Goal: Task Accomplishment & Management: Complete application form

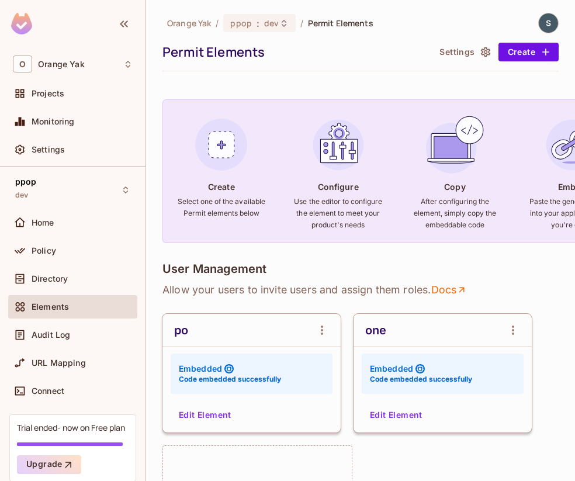
click at [207, 418] on button "Edit Element" at bounding box center [205, 414] width 62 height 19
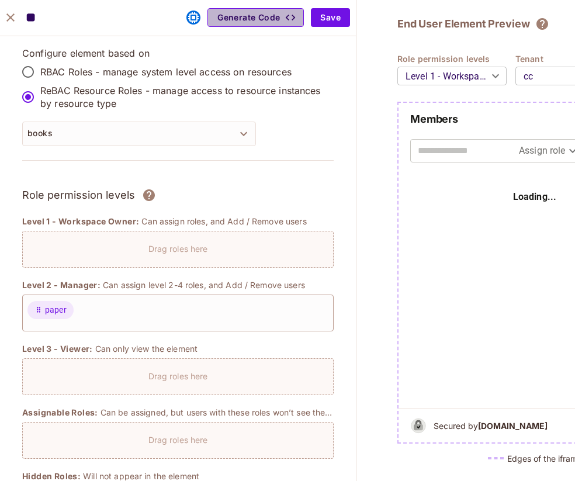
click at [264, 26] on button "Generate Code" at bounding box center [255, 17] width 96 height 19
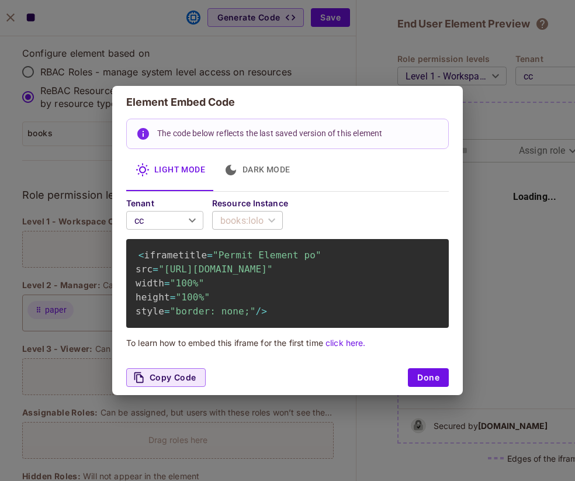
drag, startPoint x: 237, startPoint y: 279, endPoint x: 180, endPoint y: 271, distance: 57.8
click at [180, 271] on span ""https://embed.permit.io/po?envId=191e41444eb94f02a629d838a1a672d6&darkMode=fal…" at bounding box center [215, 268] width 114 height 11
drag, startPoint x: 166, startPoint y: 268, endPoint x: 303, endPoint y: 286, distance: 137.8
click at [273, 275] on span ""https://embed.permit.io/po?envId=191e41444eb94f02a629d838a1a672d6&darkMode=fal…" at bounding box center [215, 268] width 114 height 11
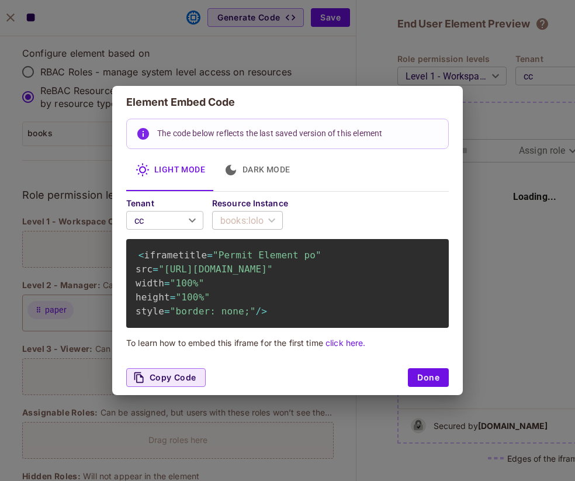
click at [273, 275] on span ""https://embed.permit.io/po?envId=191e41444eb94f02a629d838a1a672d6&darkMode=fal…" at bounding box center [215, 268] width 114 height 11
drag, startPoint x: 167, startPoint y: 270, endPoint x: 304, endPoint y: 273, distance: 136.7
click at [273, 273] on span ""https://embed.permit.io/po?envId=191e41444eb94f02a629d838a1a672d6&darkMode=fal…" at bounding box center [215, 268] width 114 height 11
drag, startPoint x: 163, startPoint y: 271, endPoint x: 227, endPoint y: 277, distance: 64.5
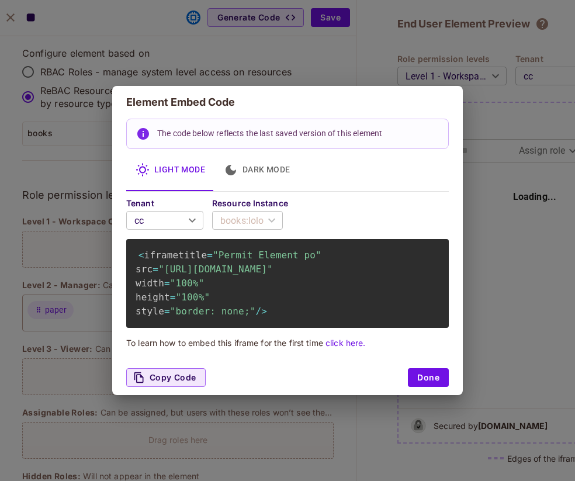
click at [227, 277] on code "< iframe title = "Permit Element po" src = "https://embed.permit.io/po?envId=19…" at bounding box center [229, 282] width 186 height 69
click at [228, 277] on code "< iframe title = "Permit Element po" src = "https://embed.permit.io/po?envId=19…" at bounding box center [229, 282] width 186 height 69
drag, startPoint x: 294, startPoint y: 270, endPoint x: 194, endPoint y: 270, distance: 99.9
click at [196, 269] on span ""https://embed.permit.io/po?envId=191e41444eb94f02a629d838a1a672d6&darkMode=fal…" at bounding box center [215, 268] width 114 height 11
click at [293, 49] on div "Element Embed Code The code below reflects the last saved version of this eleme…" at bounding box center [287, 240] width 575 height 481
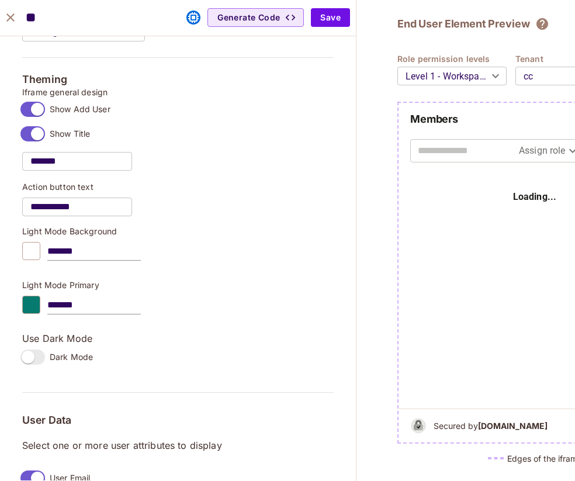
scroll to position [544, 0]
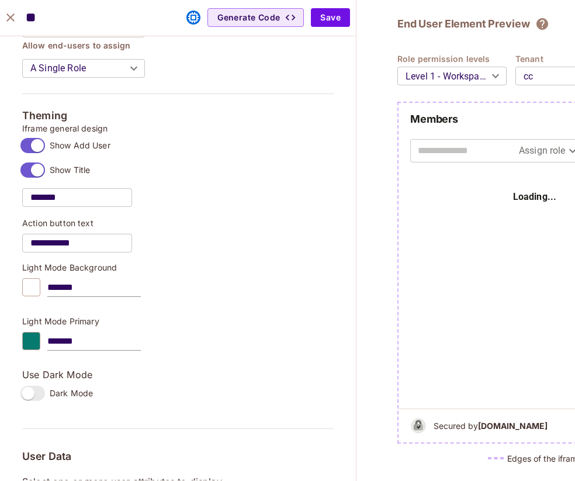
click at [13, 19] on icon "close" at bounding box center [11, 18] width 14 height 14
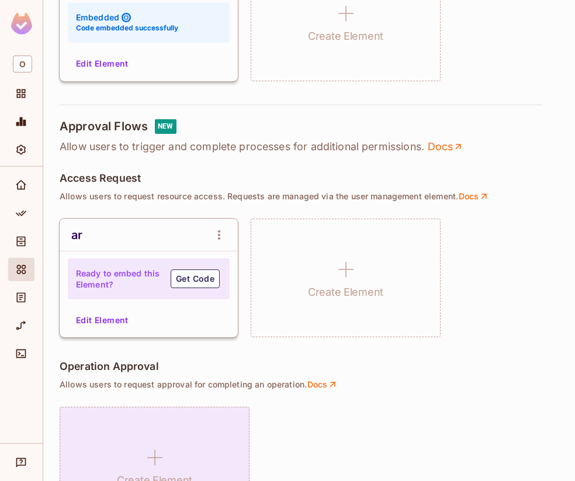
scroll to position [692, 0]
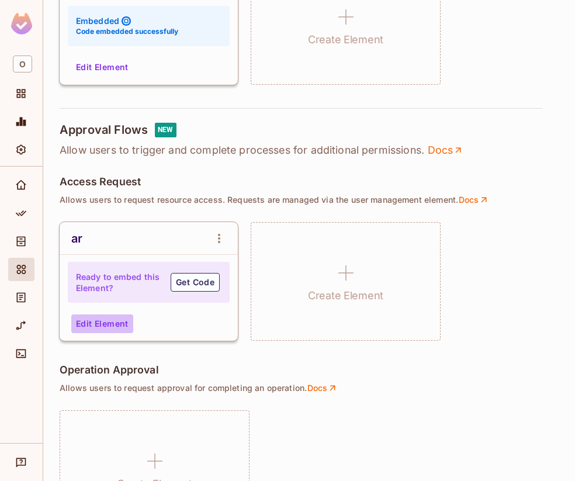
click at [120, 328] on button "Edit Element" at bounding box center [102, 323] width 62 height 19
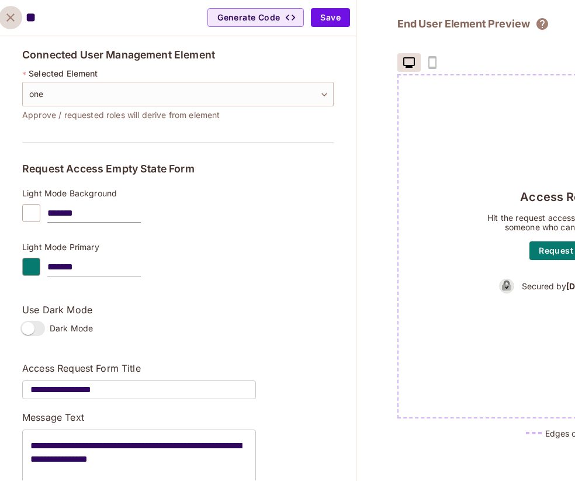
click at [13, 15] on icon "close" at bounding box center [11, 18] width 14 height 14
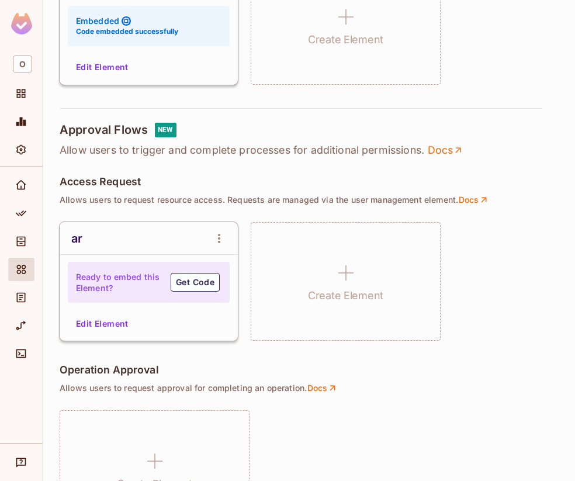
scroll to position [952, 0]
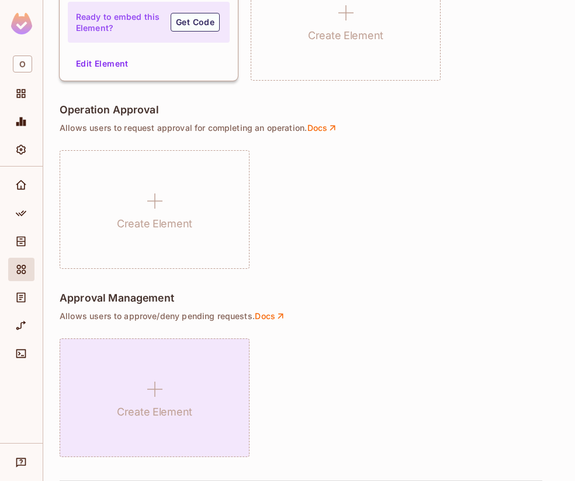
click at [164, 405] on h1 "Create Element" at bounding box center [154, 412] width 75 height 18
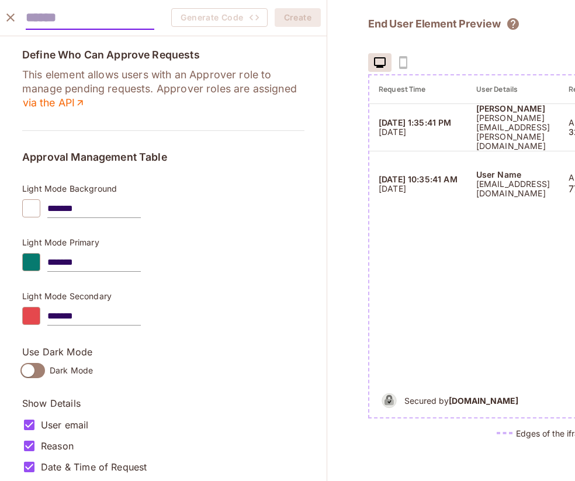
click at [13, 10] on button "close" at bounding box center [10, 17] width 23 height 23
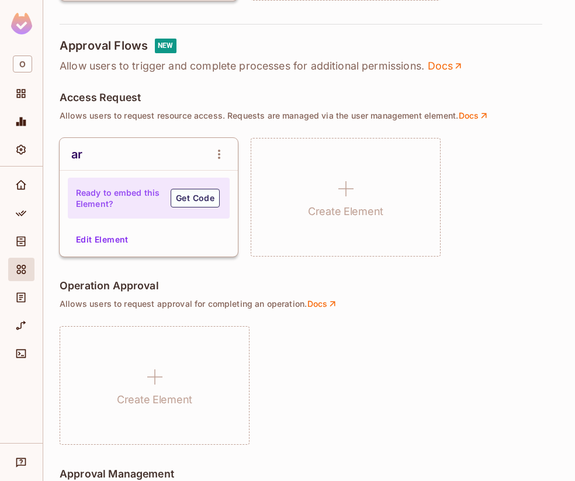
scroll to position [772, 0]
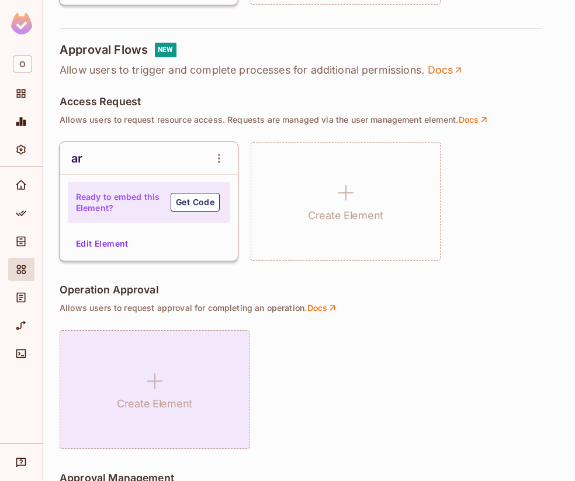
click at [200, 353] on div "Create Element" at bounding box center [155, 389] width 190 height 119
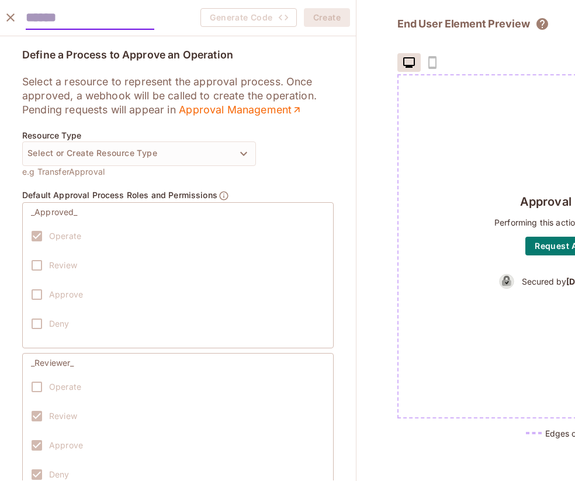
click at [2, 13] on button "close" at bounding box center [10, 17] width 23 height 23
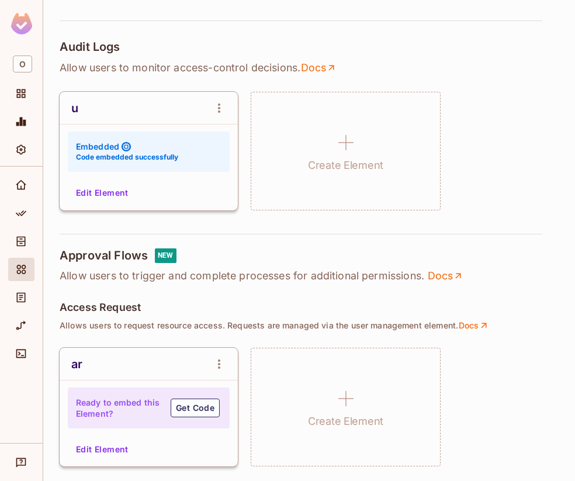
scroll to position [952, 0]
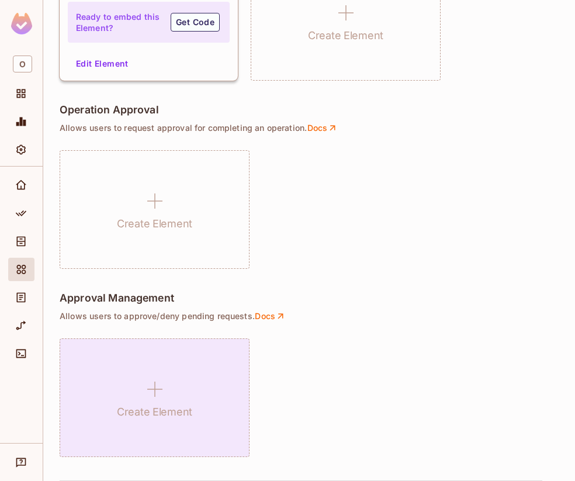
click at [179, 408] on h1 "Create Element" at bounding box center [154, 412] width 75 height 18
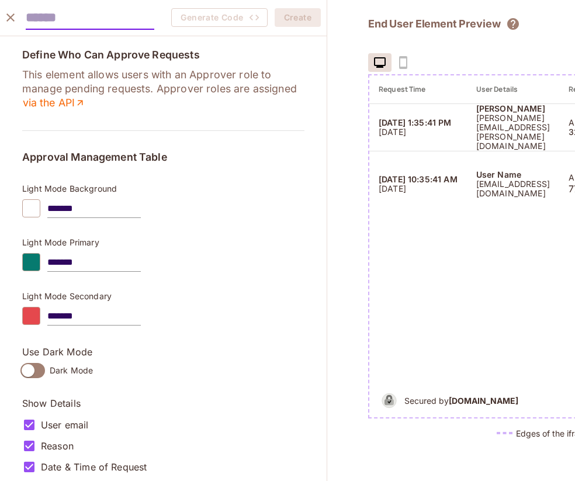
scroll to position [10, 0]
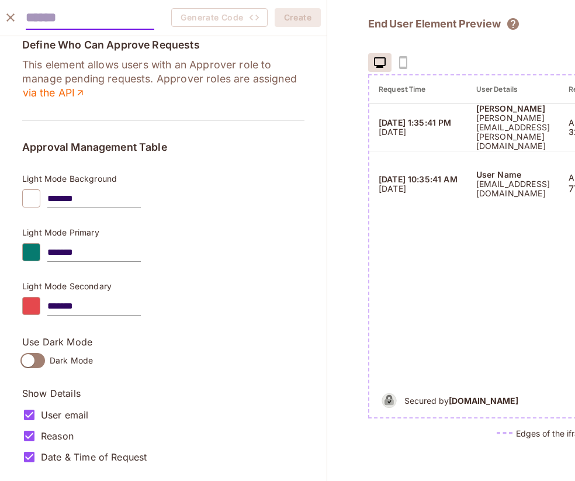
click at [15, 9] on button "close" at bounding box center [10, 17] width 23 height 23
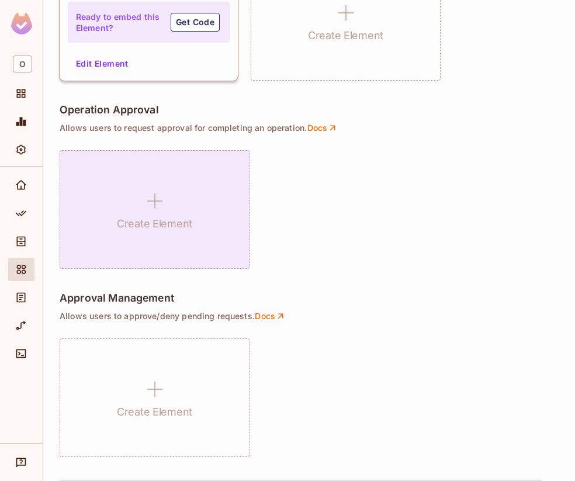
click at [114, 183] on div "Create Element" at bounding box center [155, 209] width 190 height 119
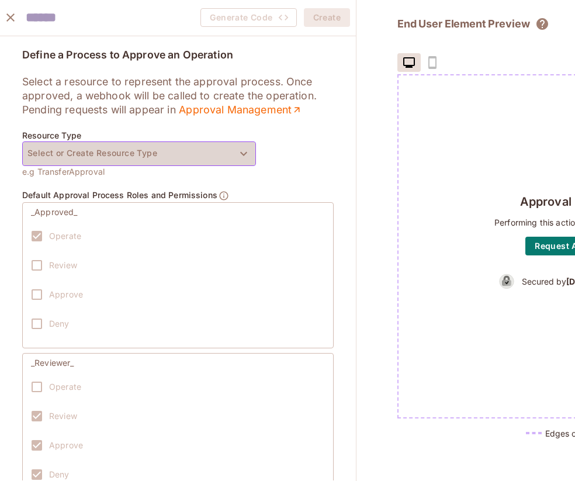
click at [206, 148] on button "Select or Create Resource Type" at bounding box center [139, 153] width 234 height 25
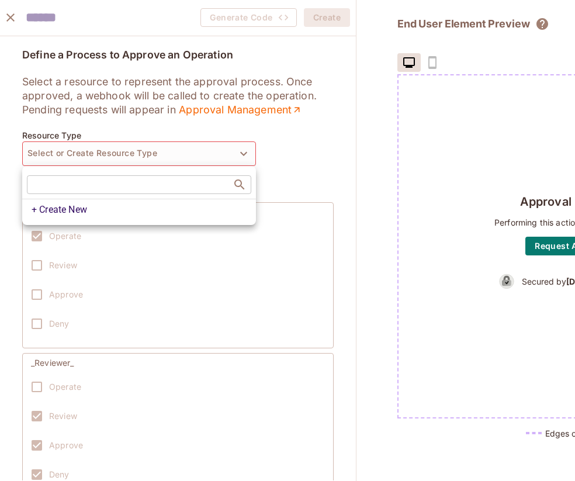
click at [264, 168] on div at bounding box center [287, 240] width 575 height 481
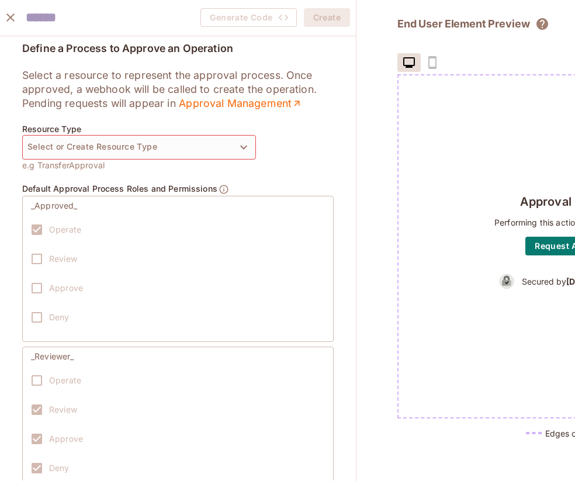
scroll to position [0, 0]
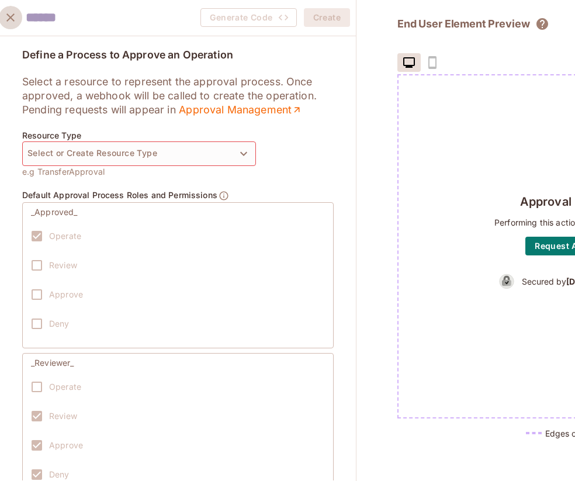
click at [8, 10] on button "close" at bounding box center [10, 17] width 23 height 23
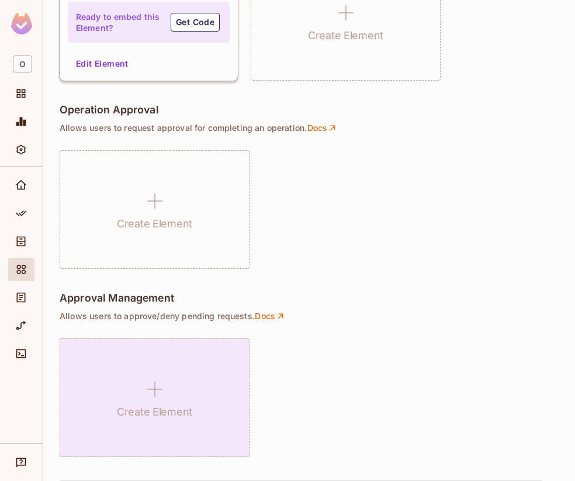
click at [124, 418] on h1 "Create Element" at bounding box center [154, 412] width 75 height 18
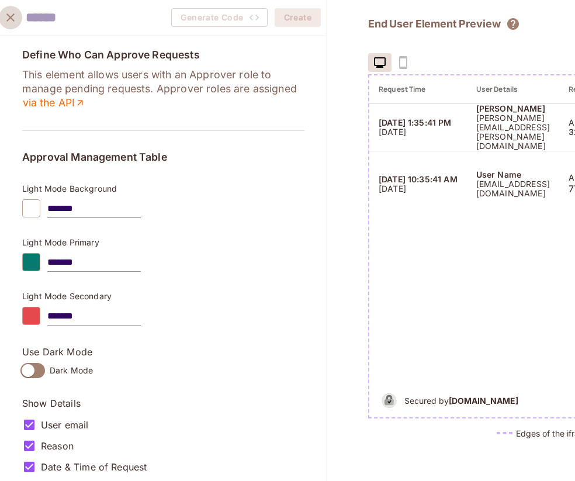
click at [18, 18] on button "close" at bounding box center [10, 17] width 23 height 23
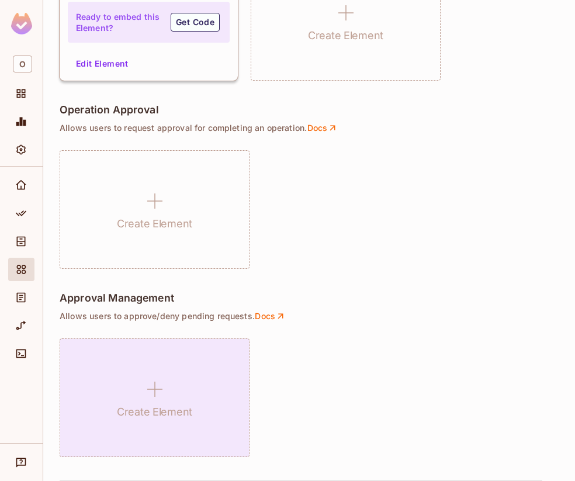
click at [193, 371] on div "Create Element" at bounding box center [155, 397] width 190 height 119
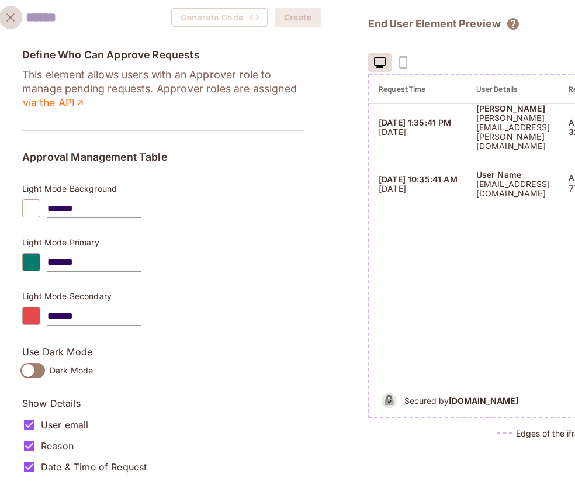
click at [10, 27] on button "close" at bounding box center [10, 17] width 23 height 23
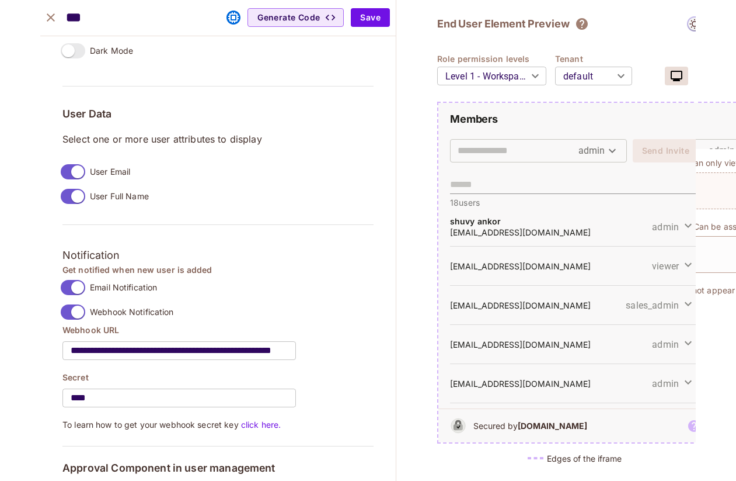
scroll to position [930, 0]
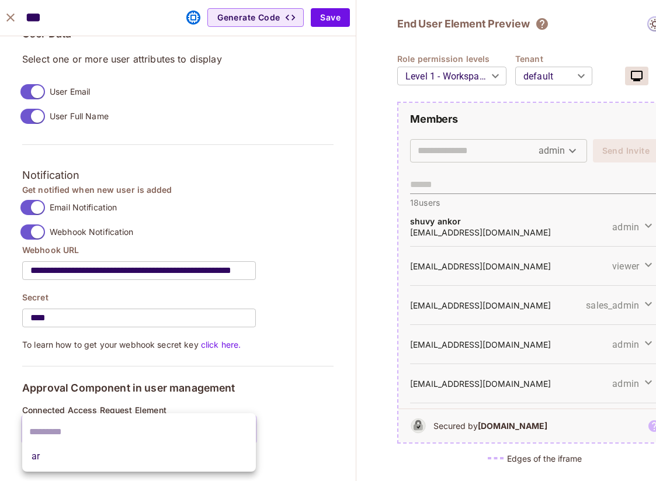
click at [180, 427] on body "O Orange Yak Projects Monitoring Settings ppop dev Home Policy Directory Elemen…" at bounding box center [328, 240] width 656 height 481
click at [162, 453] on li "ar" at bounding box center [139, 456] width 234 height 21
type input "**********"
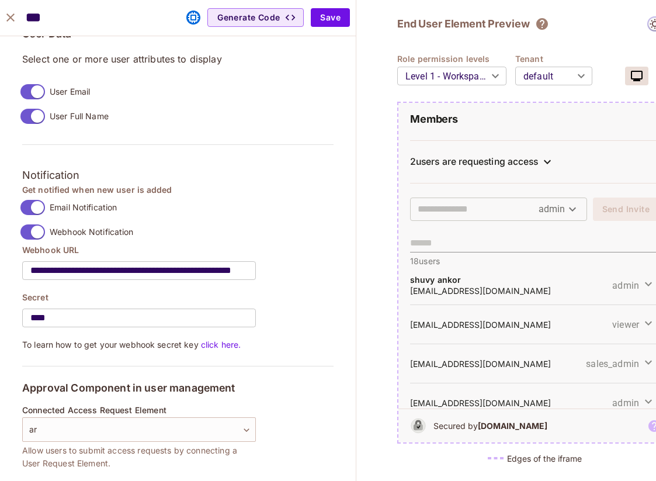
click at [480, 161] on div "2 users are requesting access" at bounding box center [474, 162] width 128 height 12
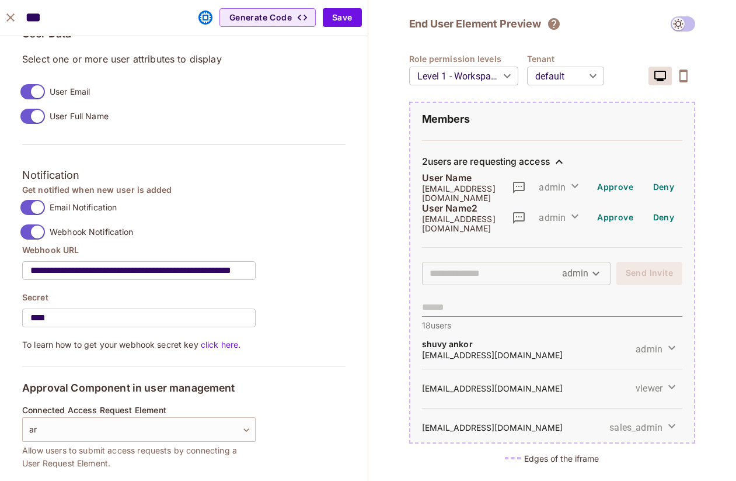
click at [548, 159] on div "2 users are requesting access" at bounding box center [486, 162] width 128 height 12
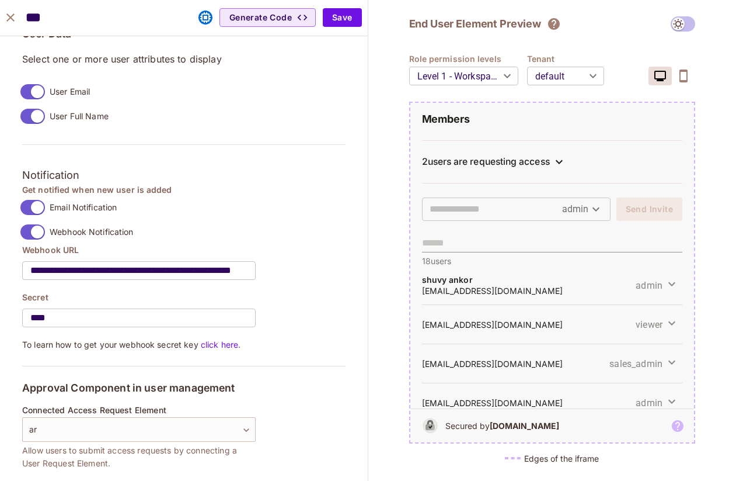
click at [548, 159] on div "2 users are requesting access" at bounding box center [486, 162] width 128 height 12
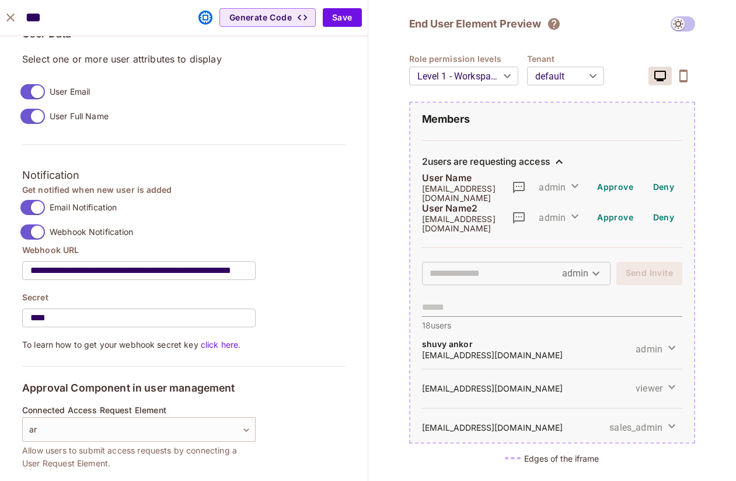
scroll to position [1097, 0]
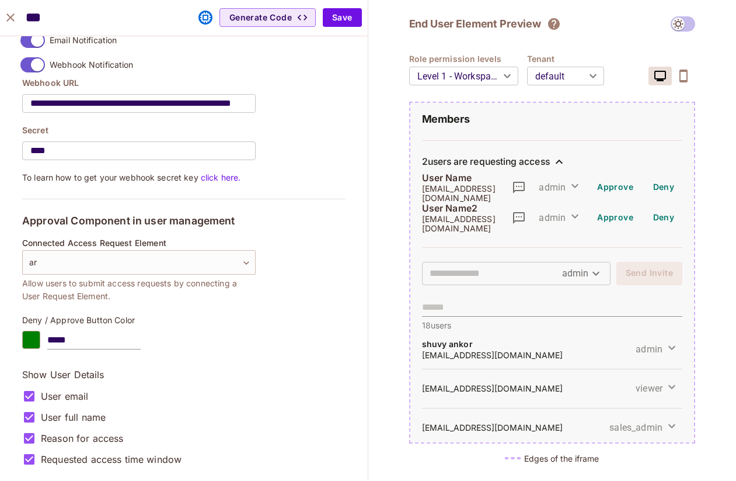
click at [532, 160] on div "2 users are requesting access" at bounding box center [486, 162] width 128 height 12
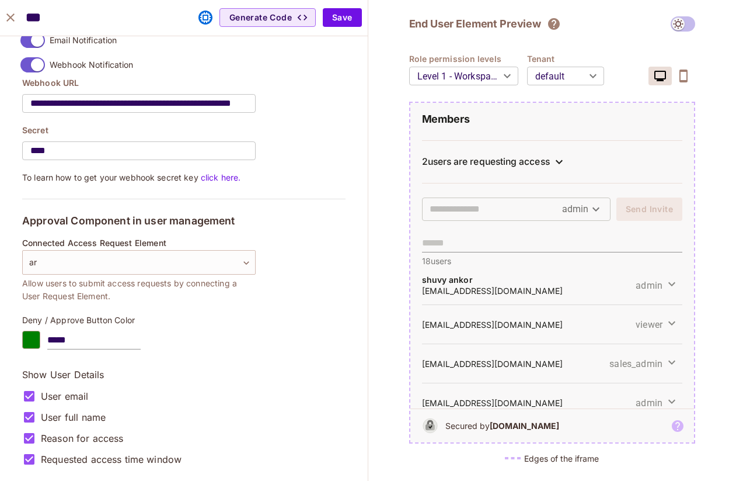
click at [544, 157] on div "2 users are requesting access" at bounding box center [486, 162] width 128 height 12
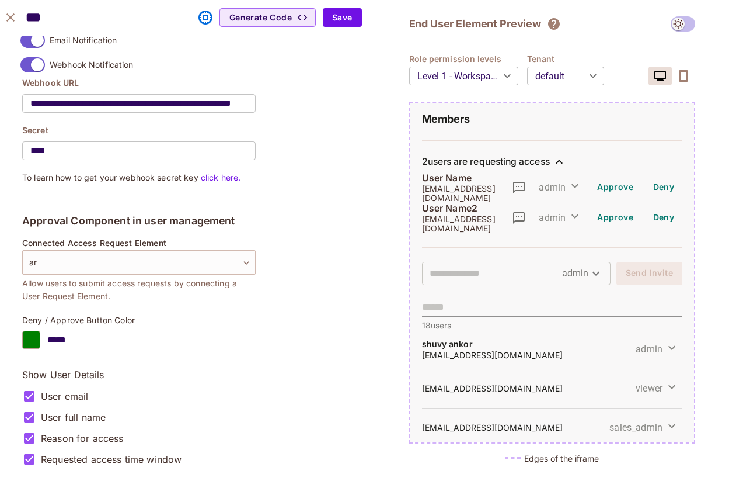
click at [545, 157] on div "2 users are requesting access" at bounding box center [486, 162] width 128 height 12
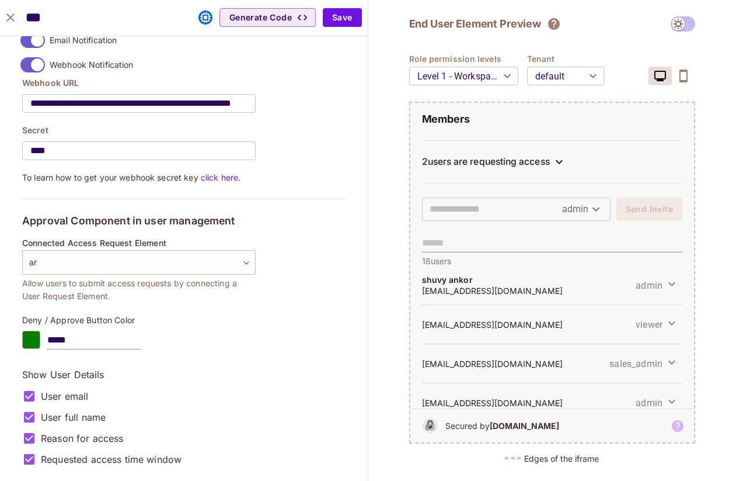
click at [545, 157] on div "2 users are requesting access" at bounding box center [486, 162] width 128 height 12
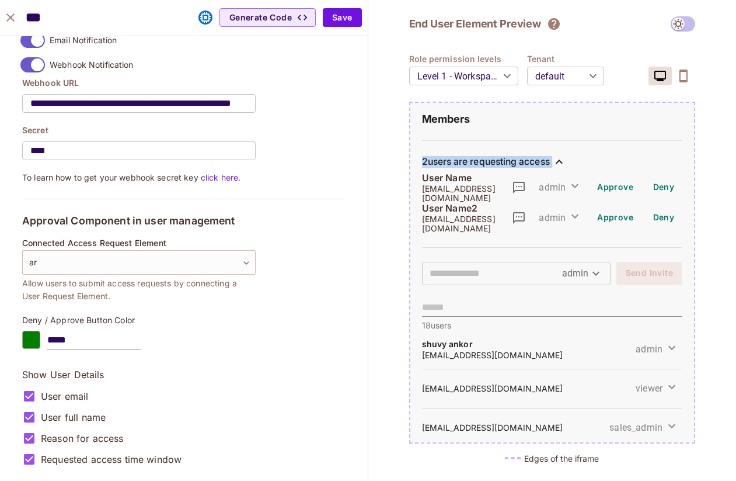
click at [545, 157] on div "2 users are requesting access" at bounding box center [486, 162] width 128 height 12
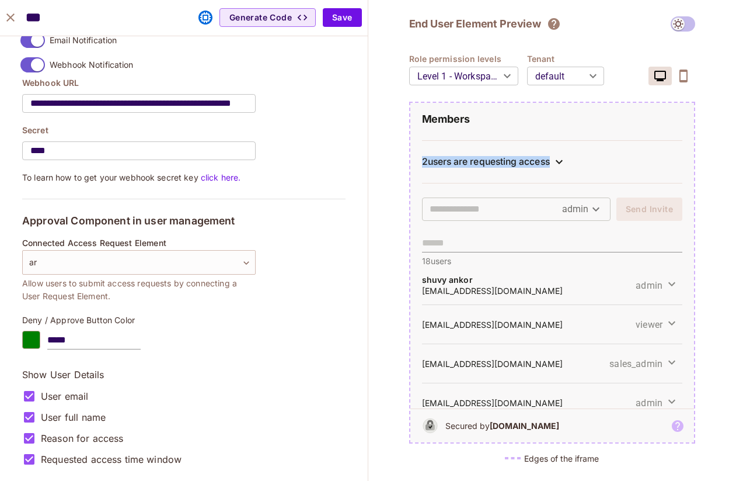
click at [540, 163] on div "2 users are requesting access" at bounding box center [486, 162] width 128 height 12
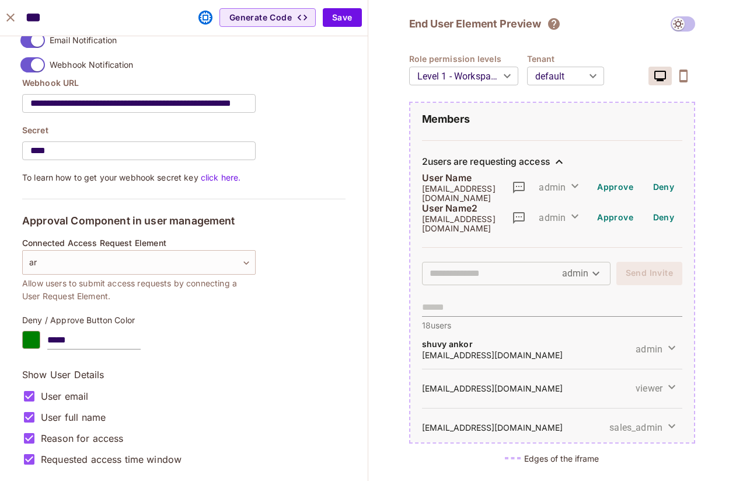
click at [540, 163] on div "2 users are requesting access" at bounding box center [486, 162] width 128 height 12
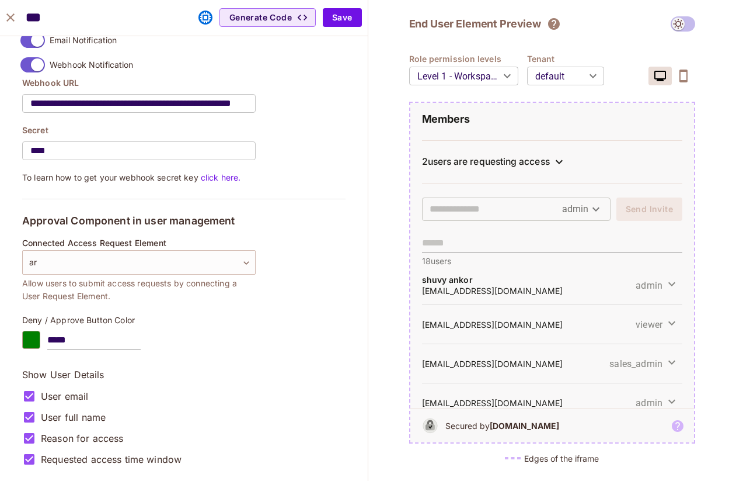
click at [545, 158] on div "2 users are requesting access" at bounding box center [486, 162] width 128 height 12
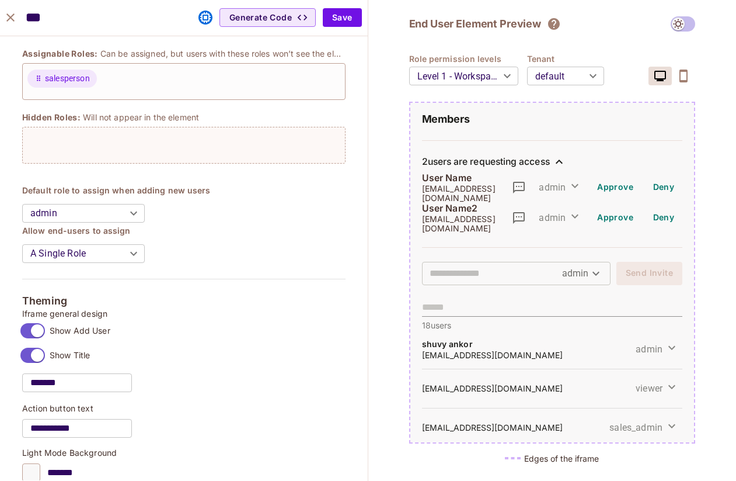
scroll to position [117, 0]
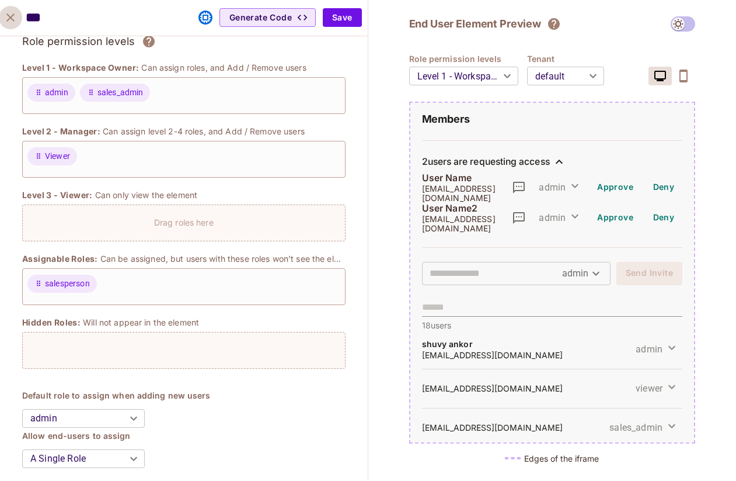
click at [9, 17] on icon "close" at bounding box center [11, 18] width 14 height 14
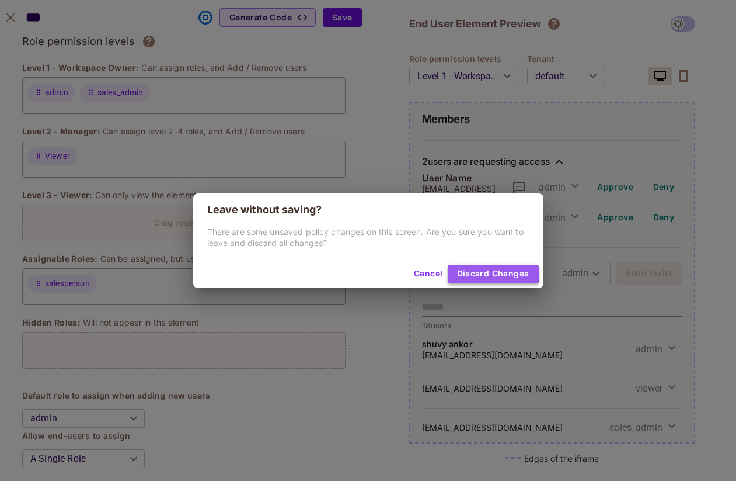
click at [461, 269] on button "Discard Changes" at bounding box center [493, 274] width 91 height 19
type input "*******"
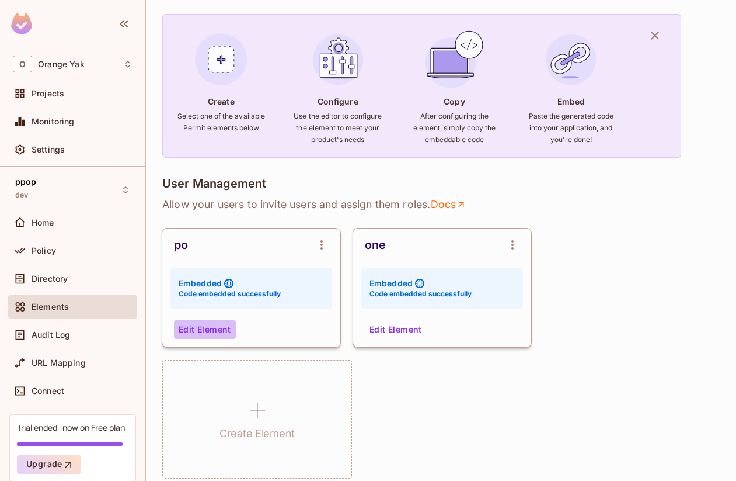
click at [187, 331] on button "Edit Element" at bounding box center [205, 329] width 62 height 19
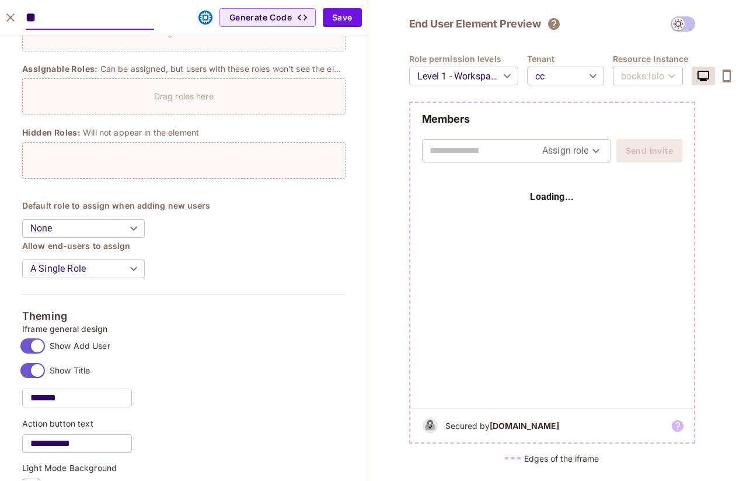
scroll to position [355, 0]
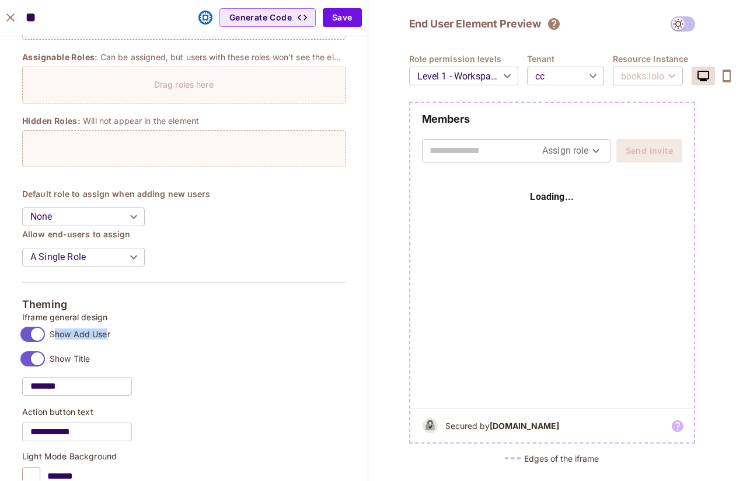
drag, startPoint x: 53, startPoint y: 332, endPoint x: 106, endPoint y: 334, distance: 52.6
click at [106, 334] on span "Show Add User" at bounding box center [80, 333] width 61 height 11
click at [74, 336] on span "Show Add User" at bounding box center [80, 333] width 61 height 11
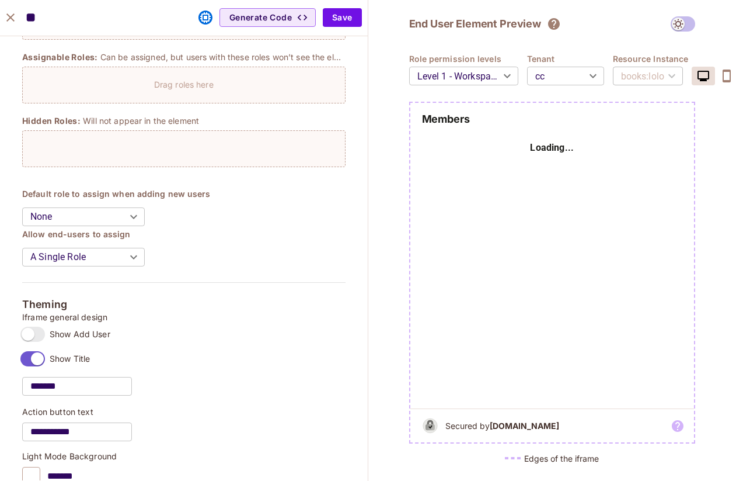
click at [55, 334] on span "Show Add User" at bounding box center [80, 333] width 61 height 11
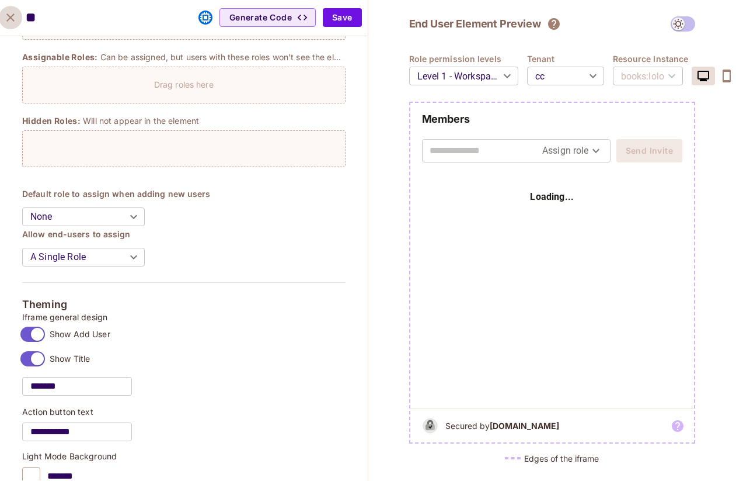
click at [12, 18] on icon "close" at bounding box center [11, 18] width 14 height 14
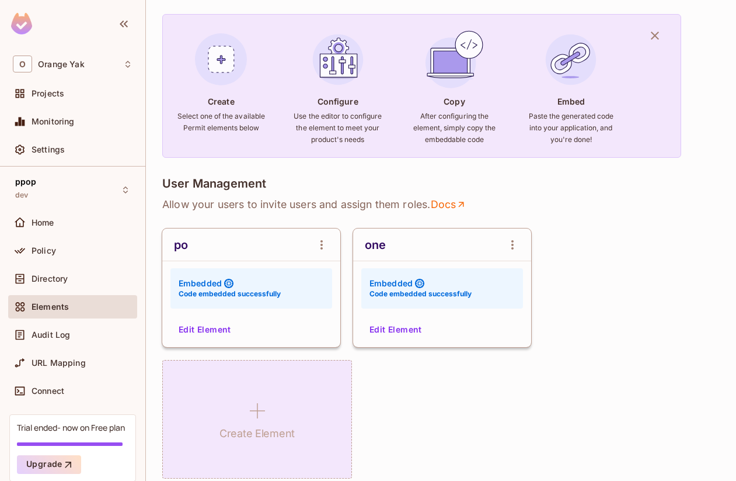
click at [269, 414] on icon at bounding box center [258, 411] width 28 height 28
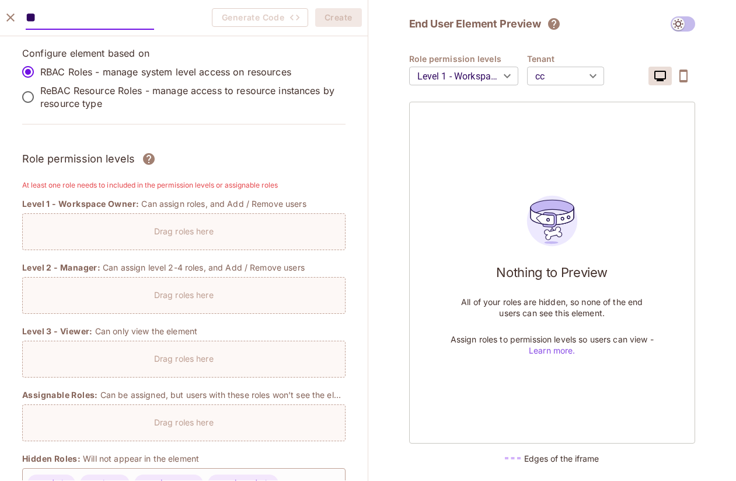
type input "*"
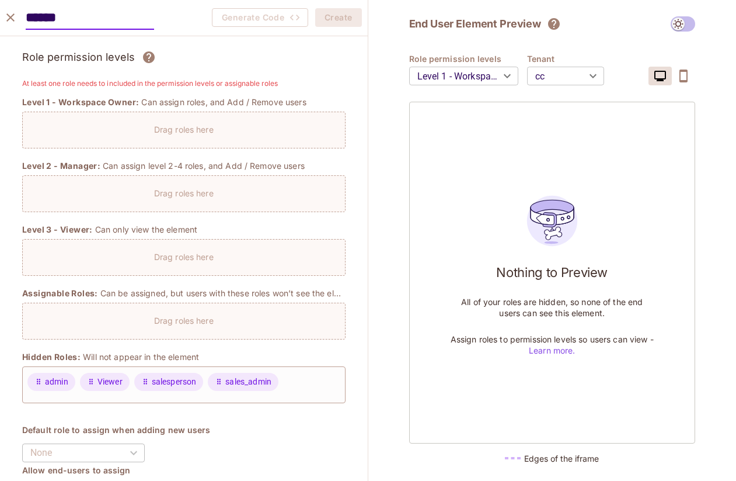
scroll to position [88, 0]
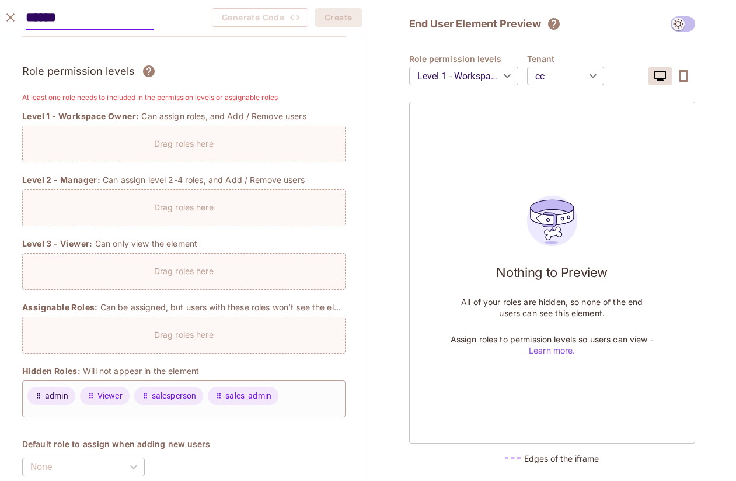
type input "******"
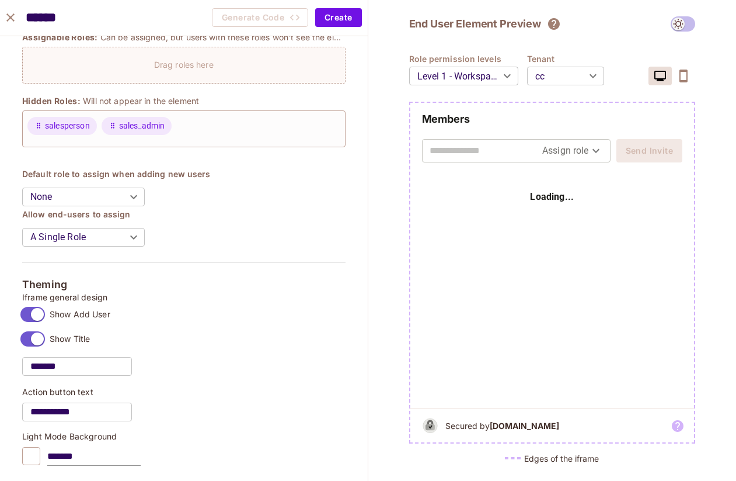
scroll to position [340, 0]
click at [338, 21] on button "Create" at bounding box center [338, 17] width 46 height 19
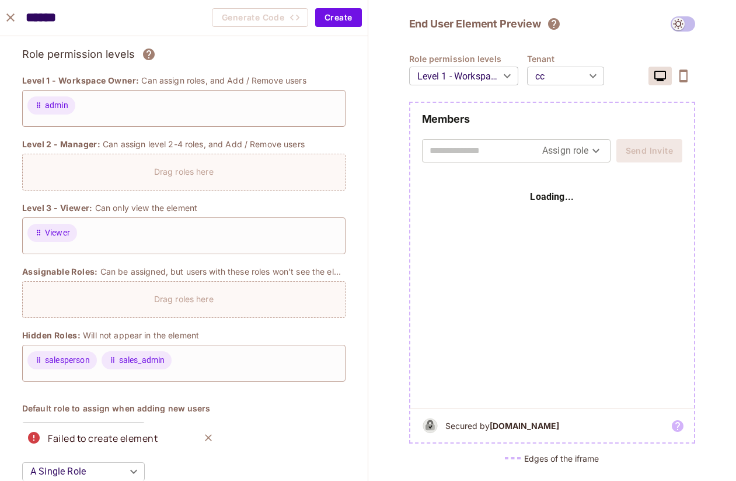
scroll to position [0, 0]
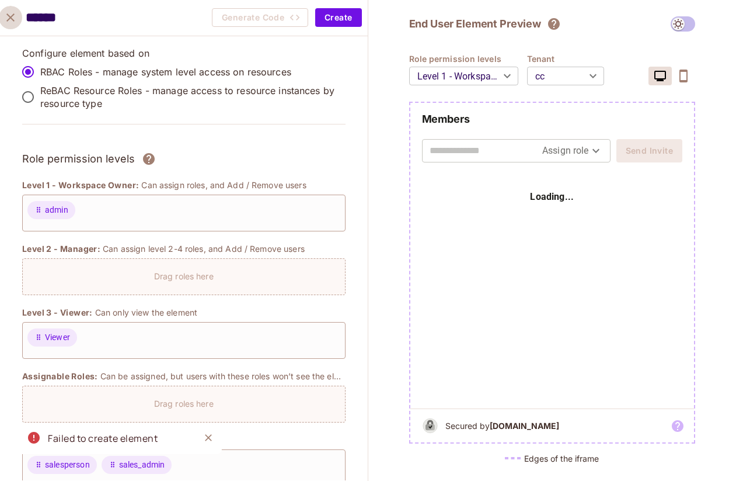
click at [9, 16] on icon "close" at bounding box center [11, 18] width 14 height 14
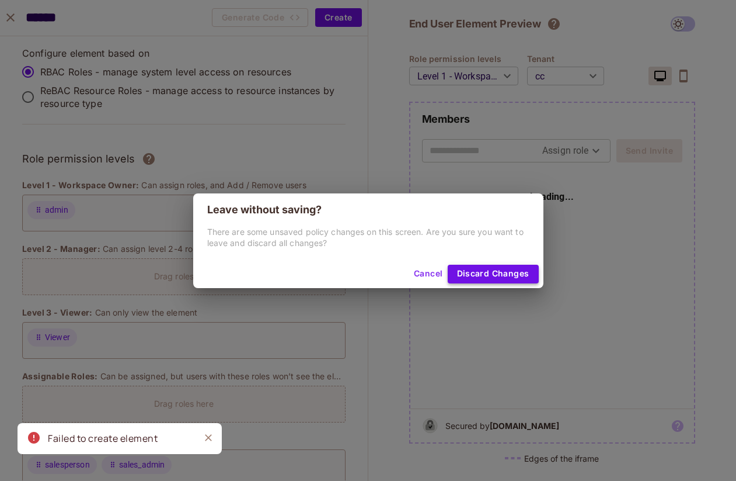
click at [466, 269] on button "Discard Changes" at bounding box center [493, 274] width 91 height 19
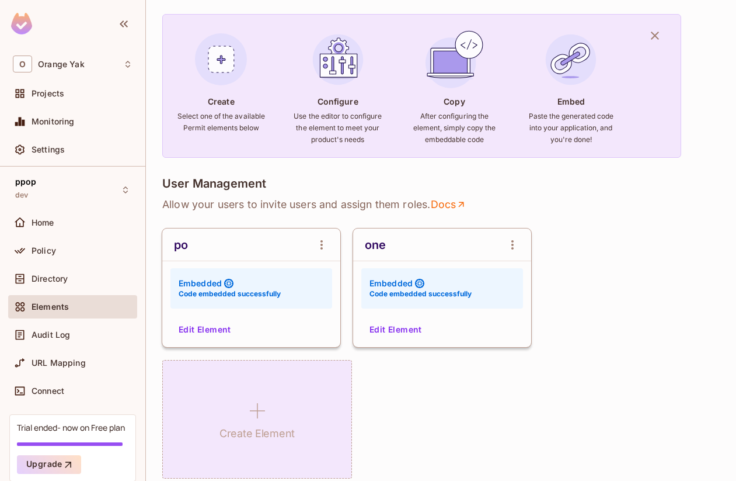
click at [267, 386] on div "Create Element" at bounding box center [257, 419] width 190 height 119
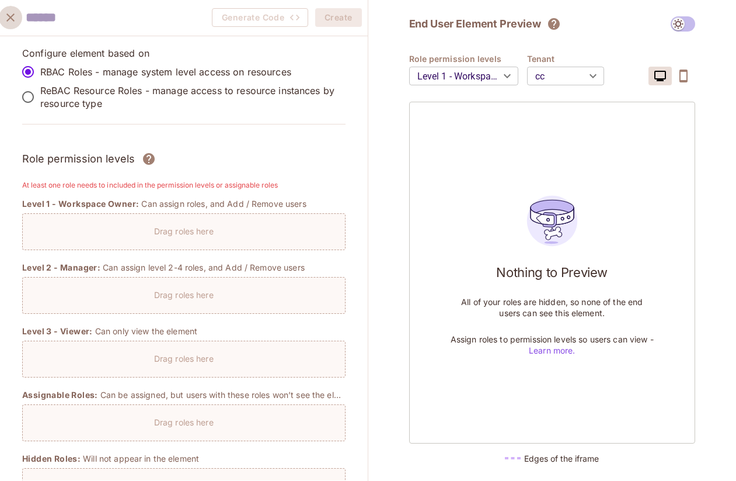
click at [10, 20] on icon "close" at bounding box center [11, 18] width 14 height 14
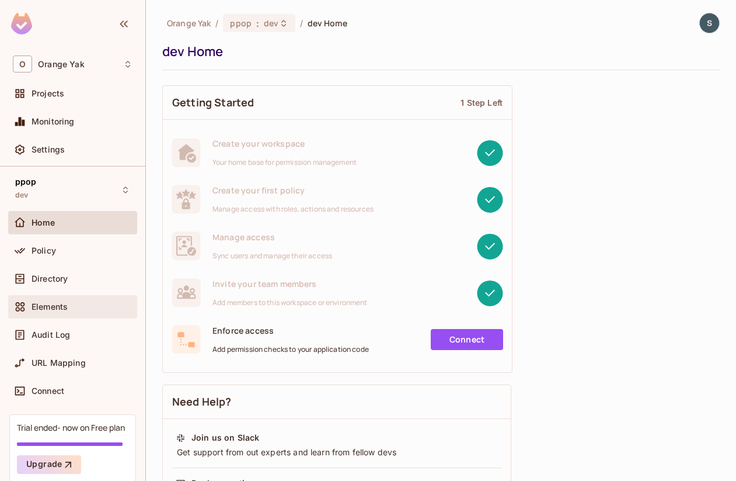
click at [47, 296] on div "Elements" at bounding box center [72, 306] width 129 height 23
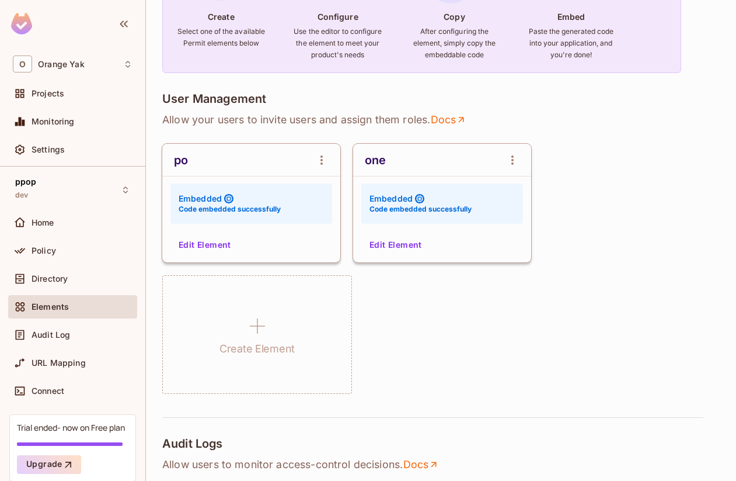
scroll to position [181, 0]
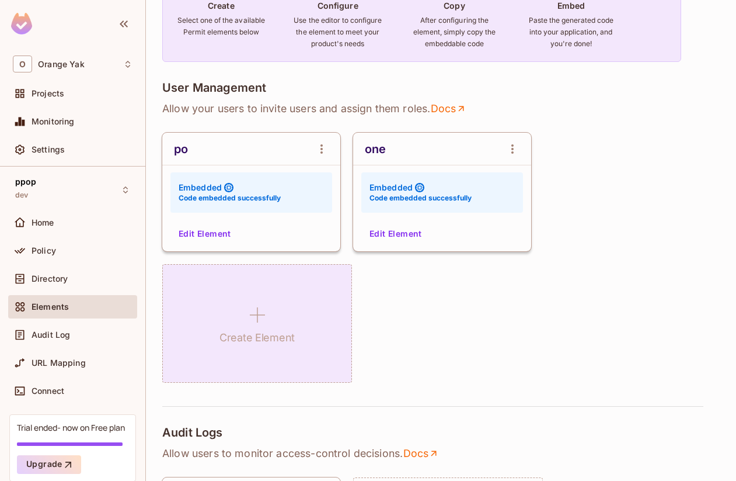
click at [239, 303] on div "Create Element" at bounding box center [257, 323] width 190 height 119
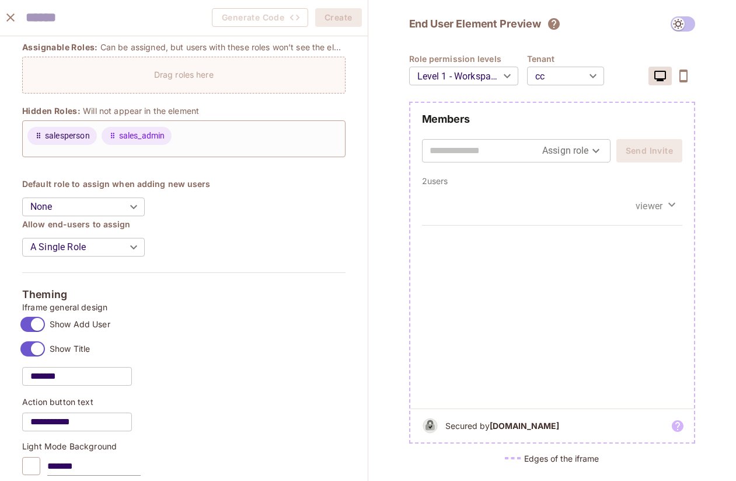
scroll to position [383, 0]
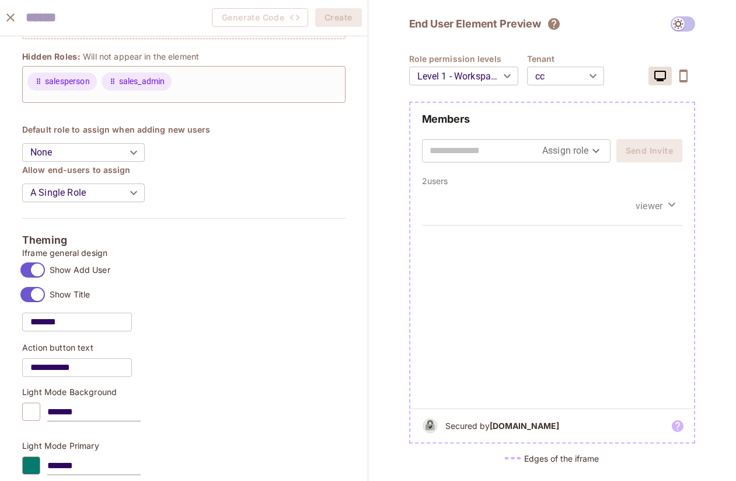
click at [39, 301] on span at bounding box center [32, 294] width 25 height 15
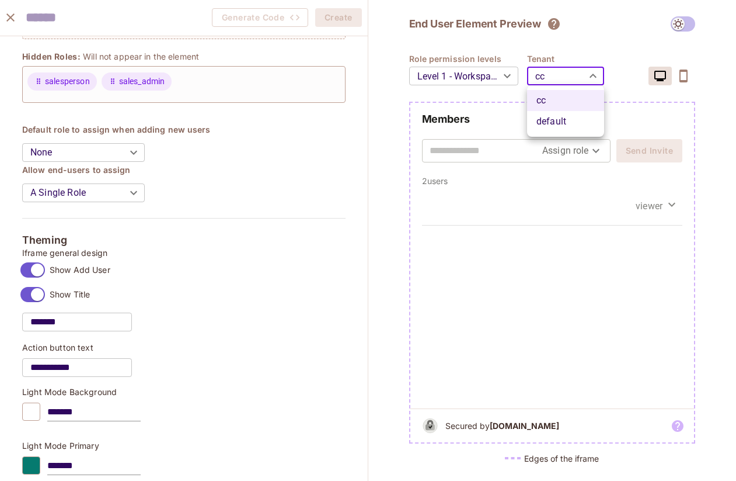
click at [546, 73] on body "O Orange Yak Projects Monitoring Settings ppop dev Home Policy Directory Elemen…" at bounding box center [368, 240] width 736 height 481
click at [543, 114] on li "default" at bounding box center [565, 121] width 77 height 21
type input "*******"
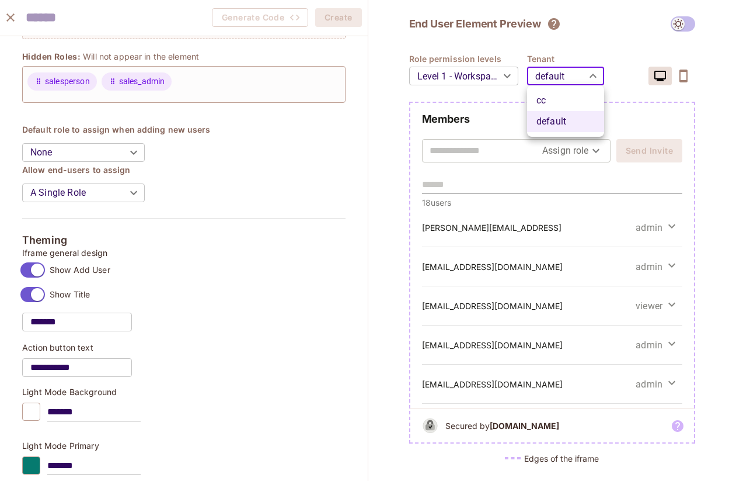
click at [564, 72] on body "O Orange Yak Projects Monitoring Settings ppop dev Home Policy Directory Elemen…" at bounding box center [368, 240] width 736 height 481
click at [559, 116] on li "default" at bounding box center [565, 121] width 77 height 21
